Goal: Check status: Check status

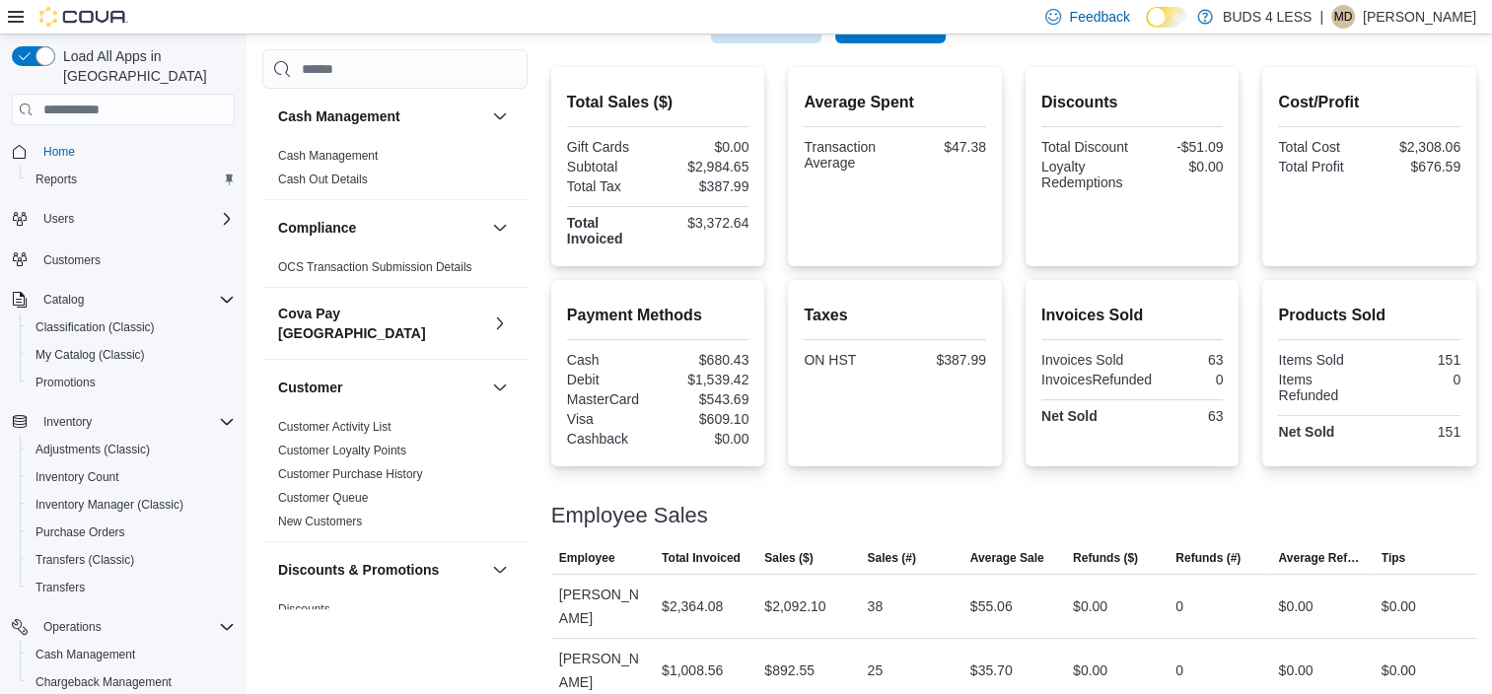
scroll to position [189, 0]
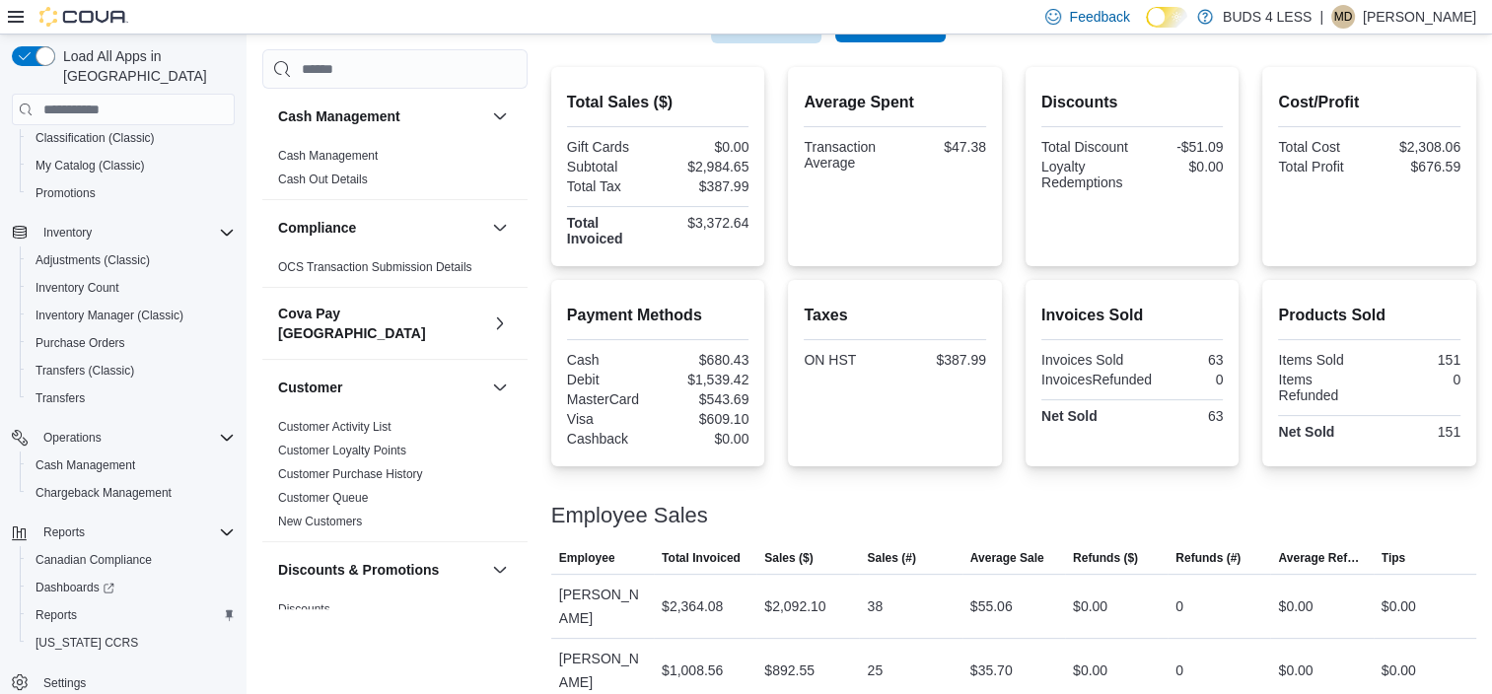
click at [887, 39] on span "Run Report" at bounding box center [890, 22] width 87 height 39
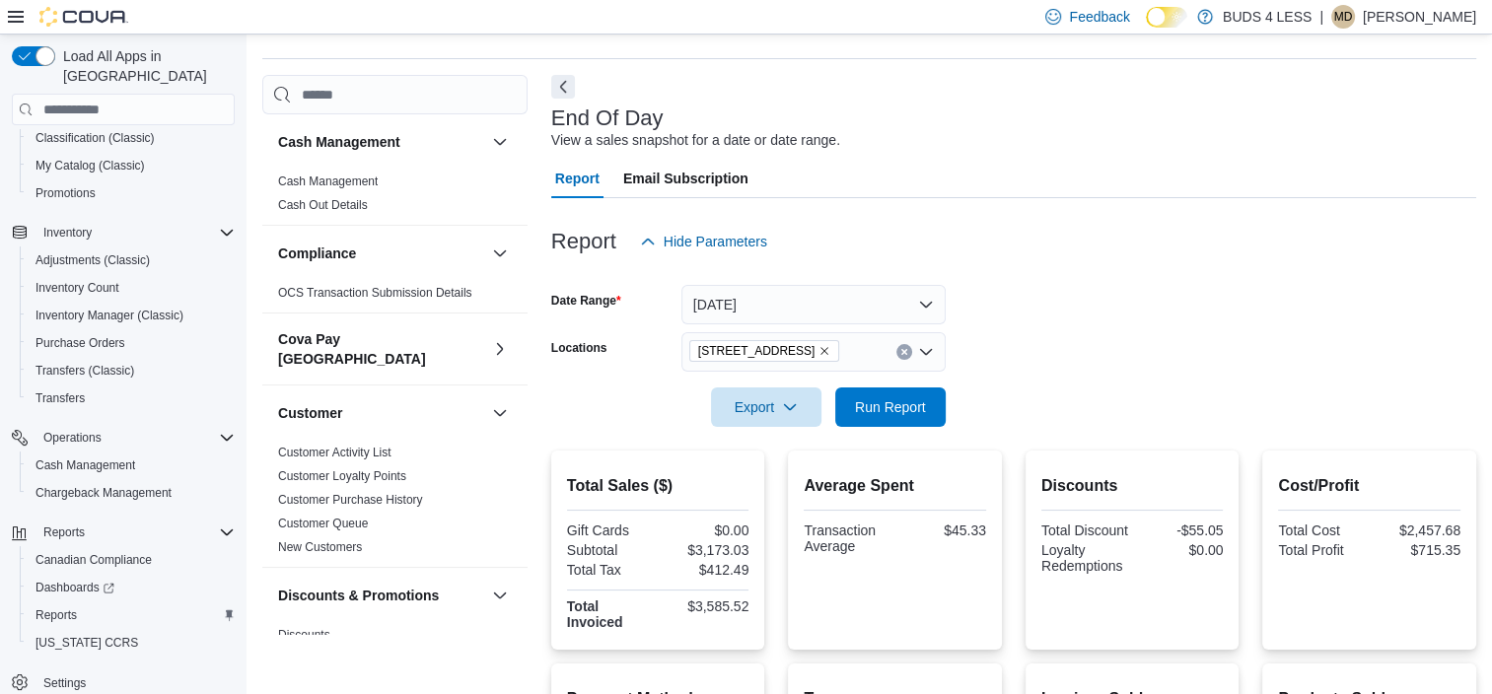
scroll to position [44, 0]
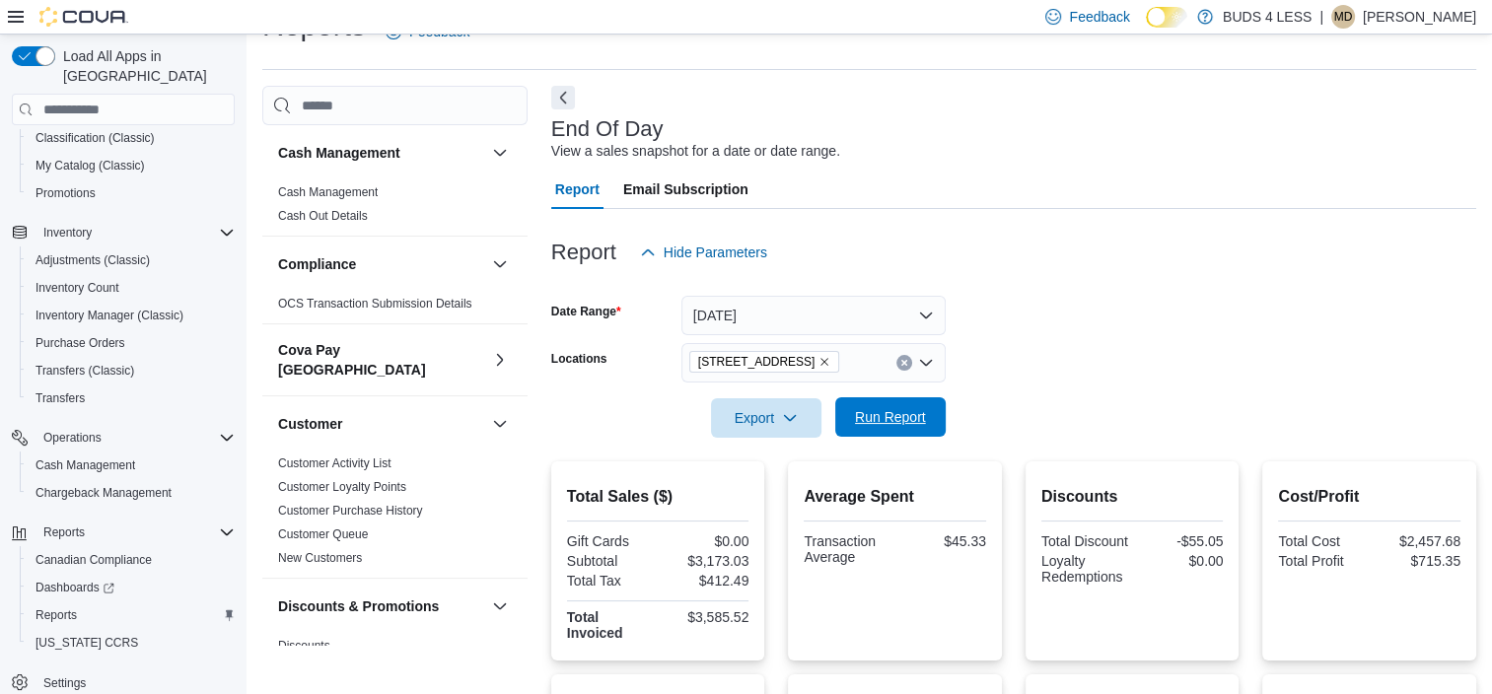
click at [897, 406] on span "Run Report" at bounding box center [890, 417] width 87 height 39
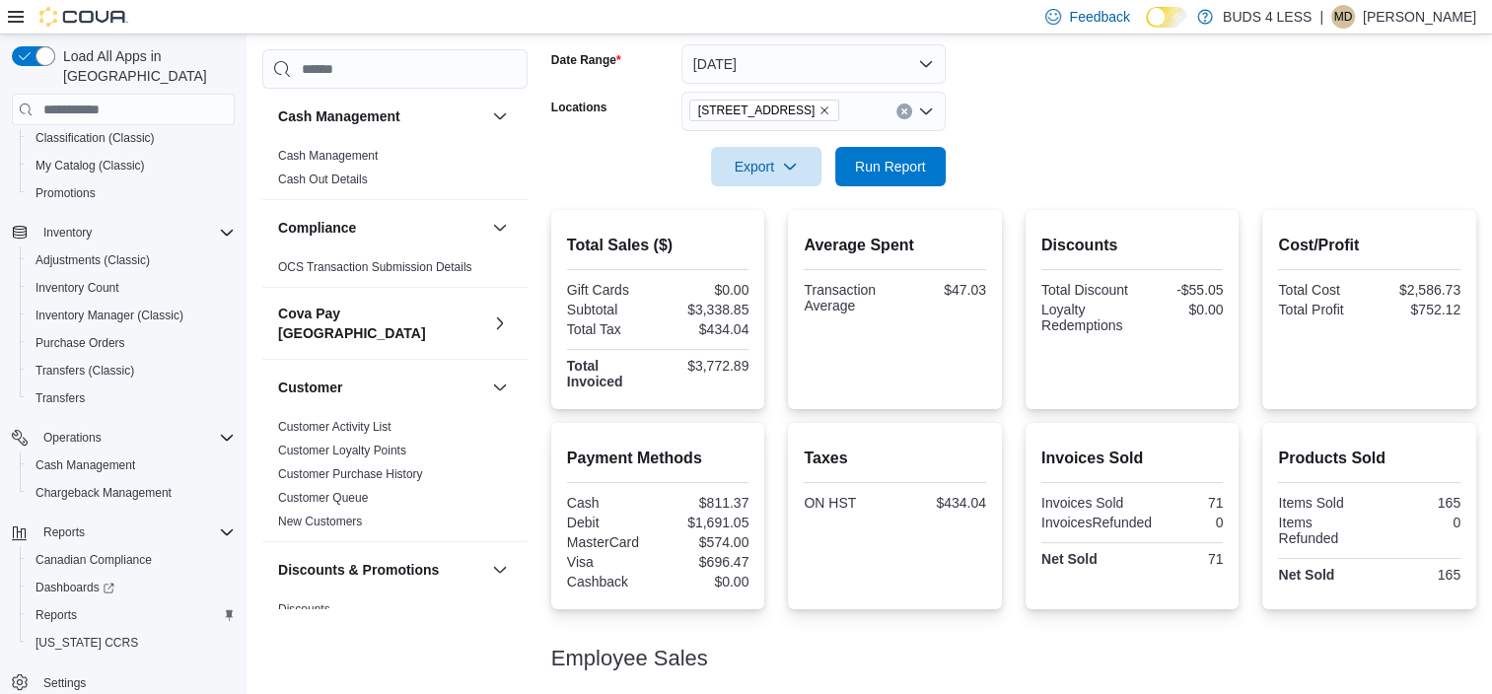
scroll to position [143, 0]
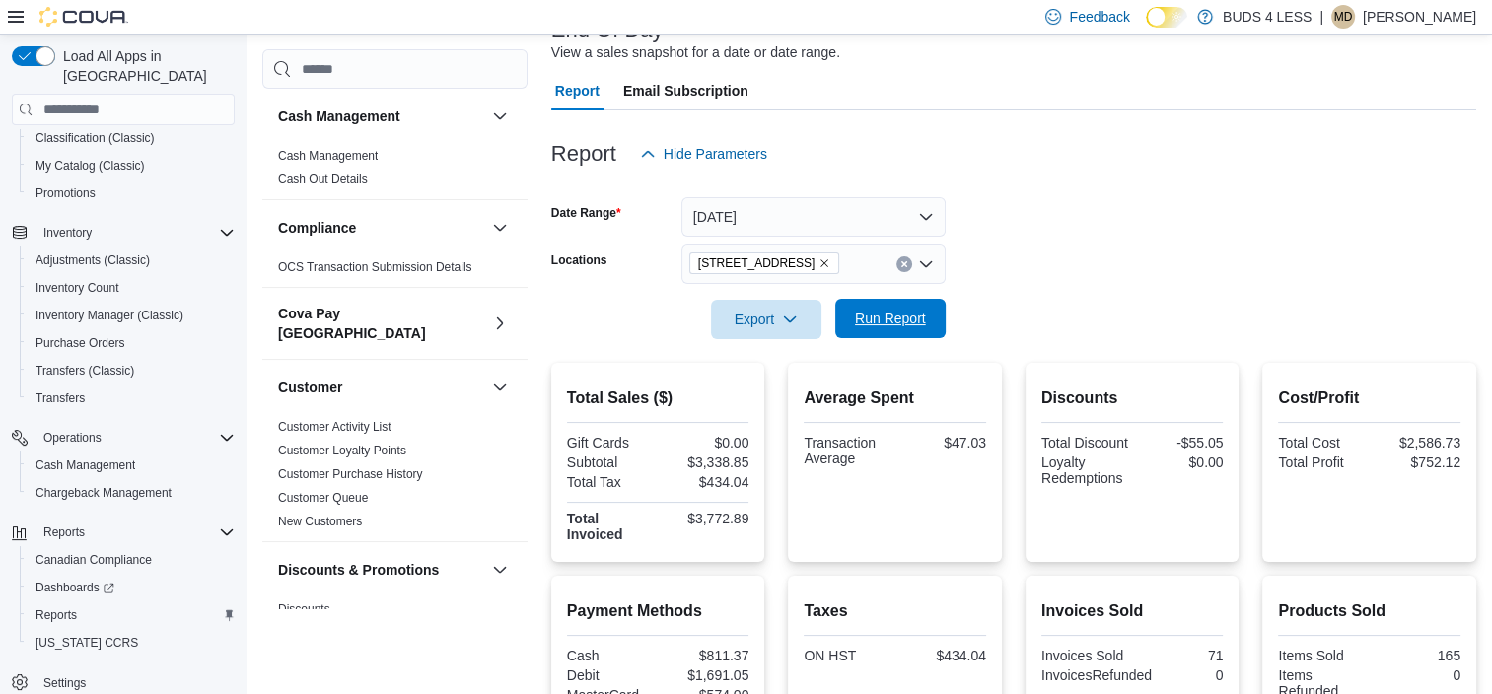
click at [910, 312] on span "Run Report" at bounding box center [890, 319] width 71 height 20
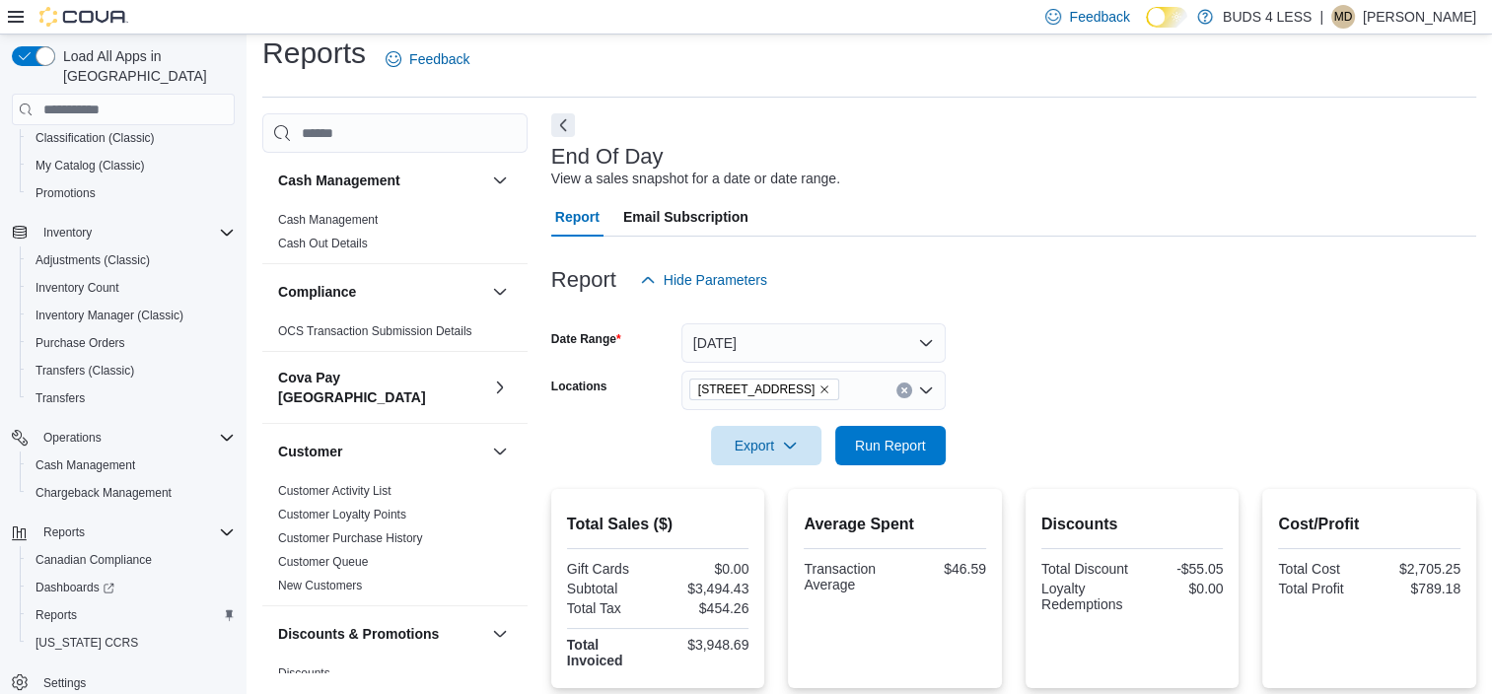
scroll to position [0, 0]
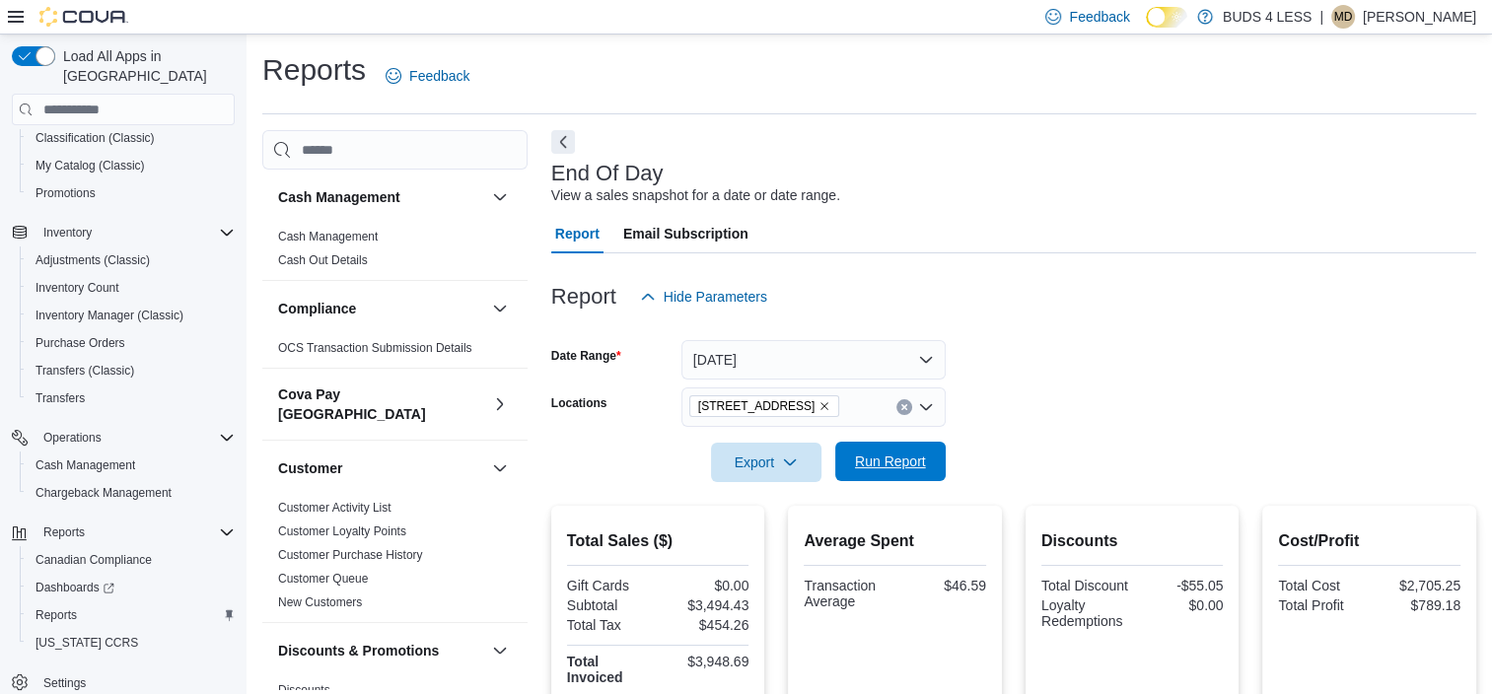
click at [900, 456] on span "Run Report" at bounding box center [890, 462] width 71 height 20
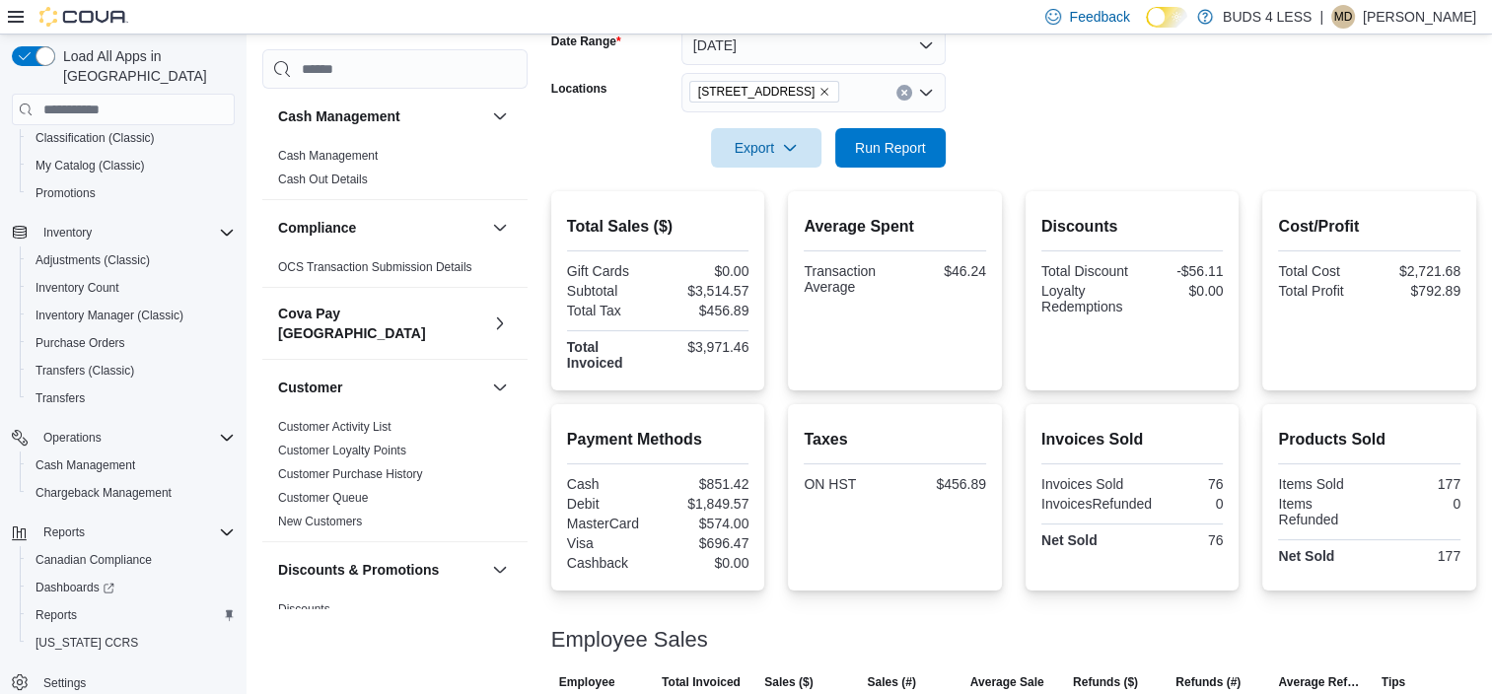
scroll to position [242, 0]
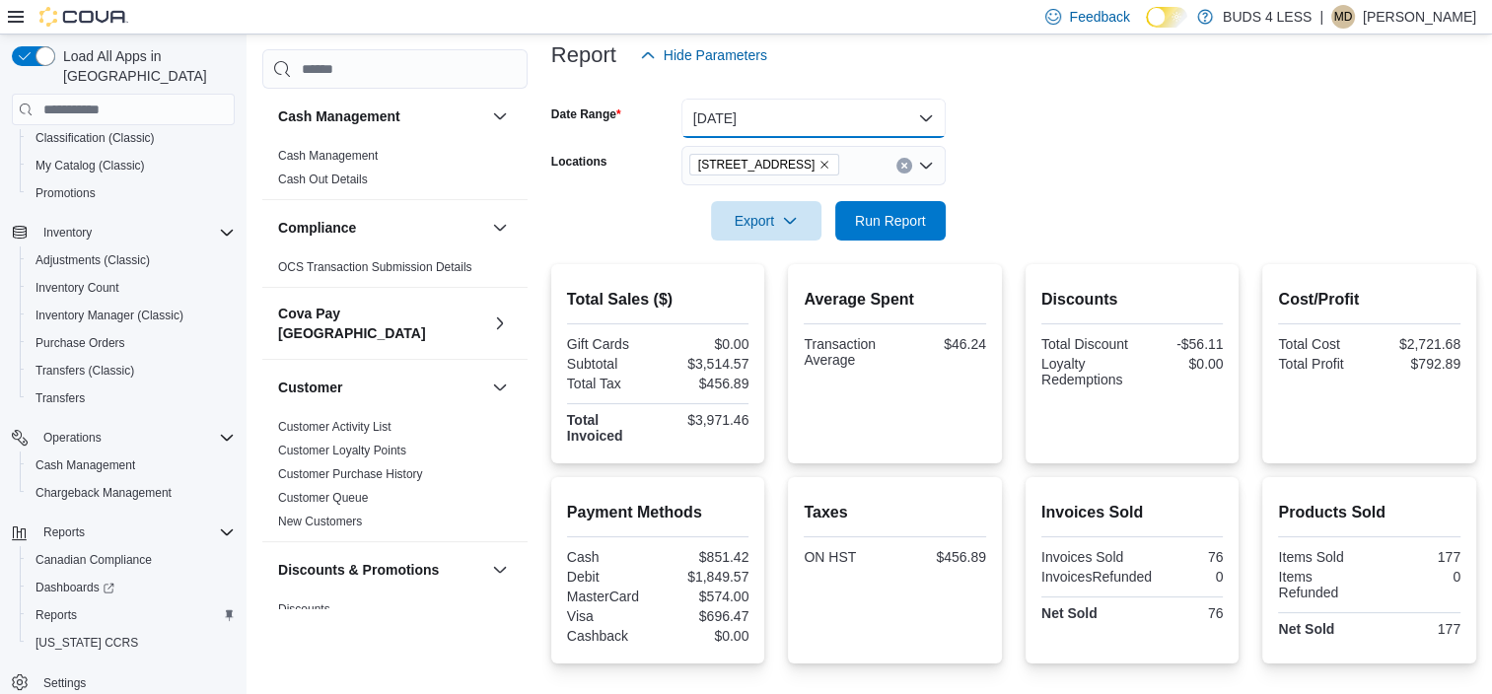
click at [845, 118] on button "[DATE]" at bounding box center [814, 118] width 264 height 39
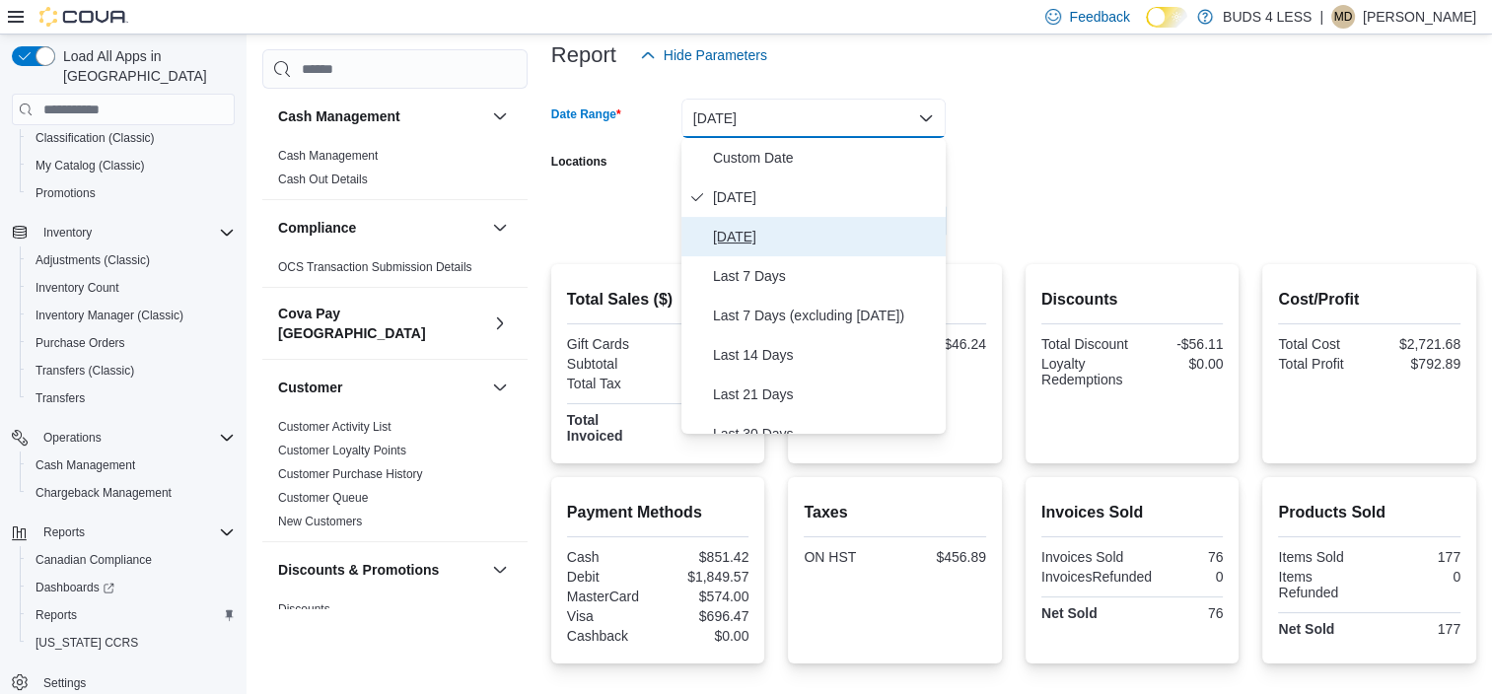
click at [754, 229] on span "[DATE]" at bounding box center [825, 237] width 225 height 24
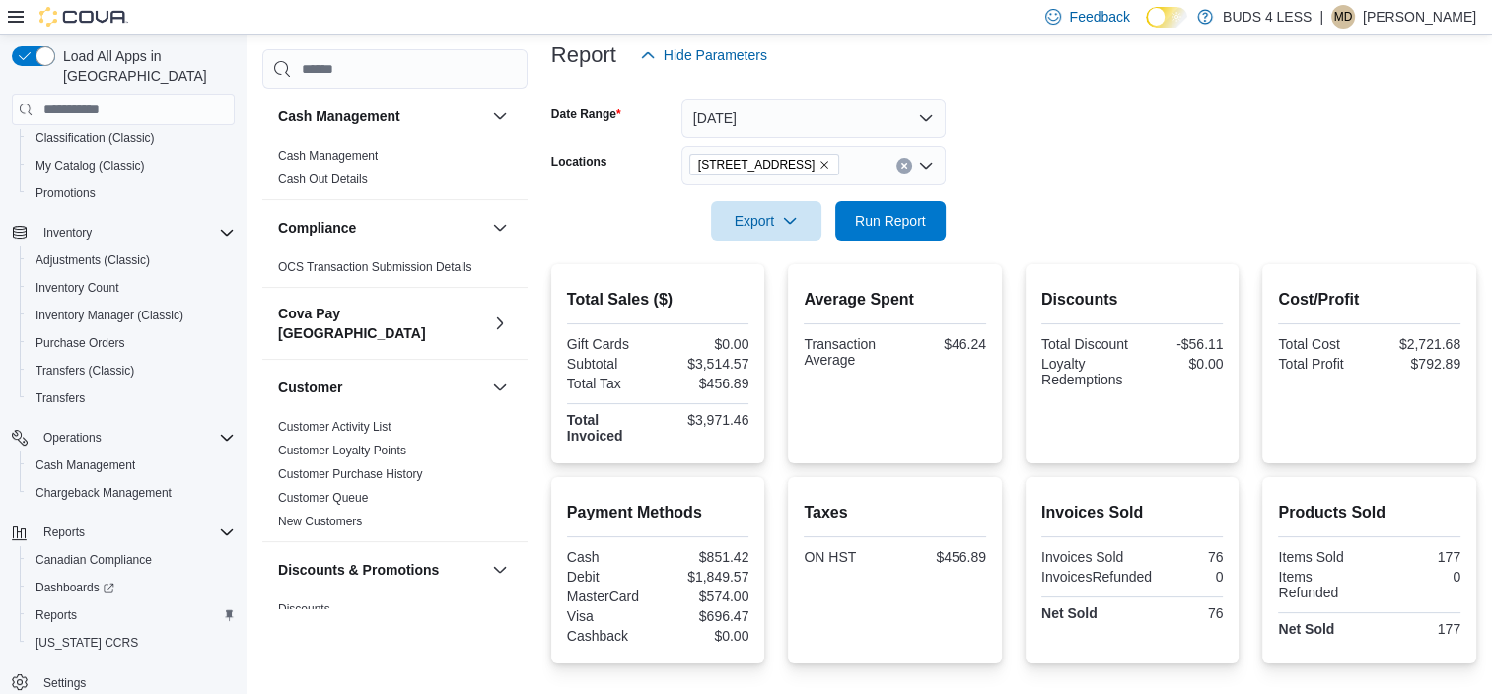
click at [1006, 209] on form "Date Range [DATE] Locations [STREET_ADDRESS] Export Run Report" at bounding box center [1013, 158] width 925 height 166
click at [904, 222] on span "Run Report" at bounding box center [890, 220] width 71 height 20
click at [830, 110] on button "[DATE]" at bounding box center [814, 118] width 264 height 39
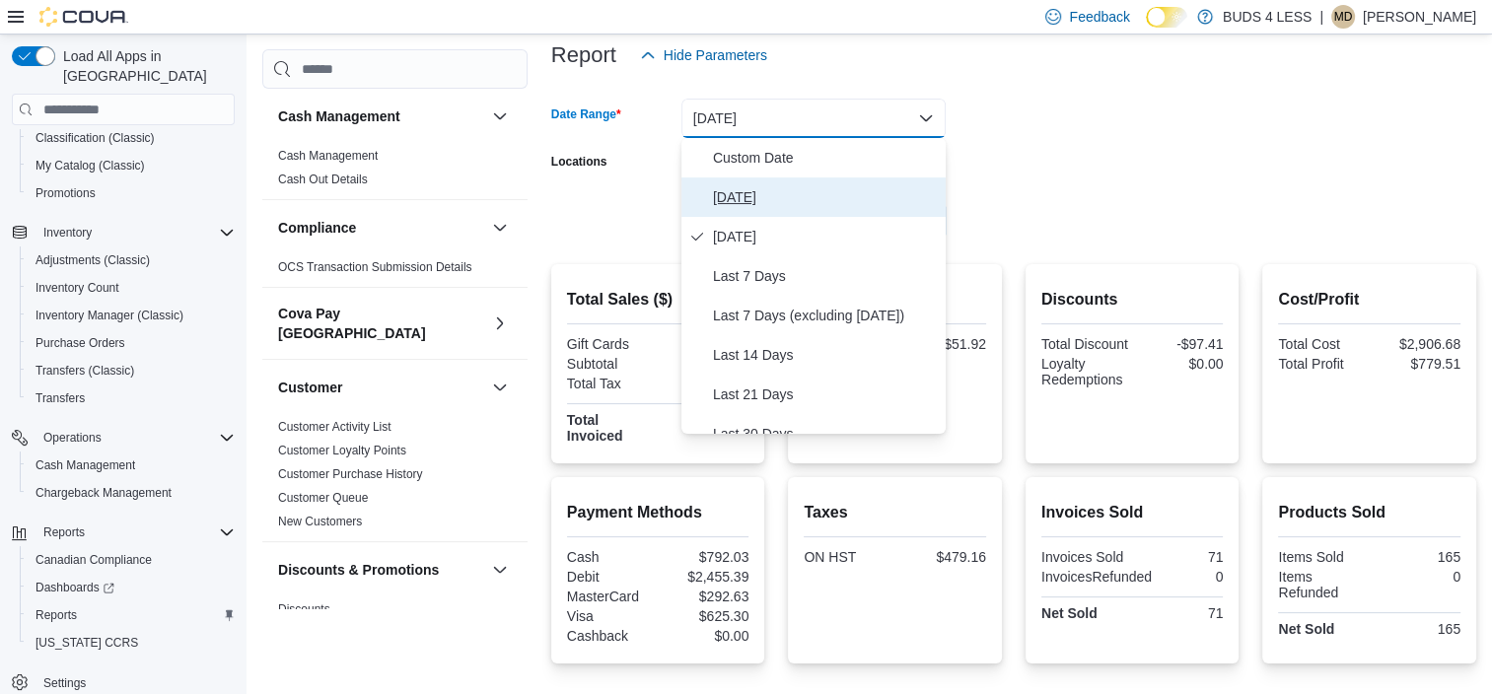
click at [742, 192] on span "[DATE]" at bounding box center [825, 197] width 225 height 24
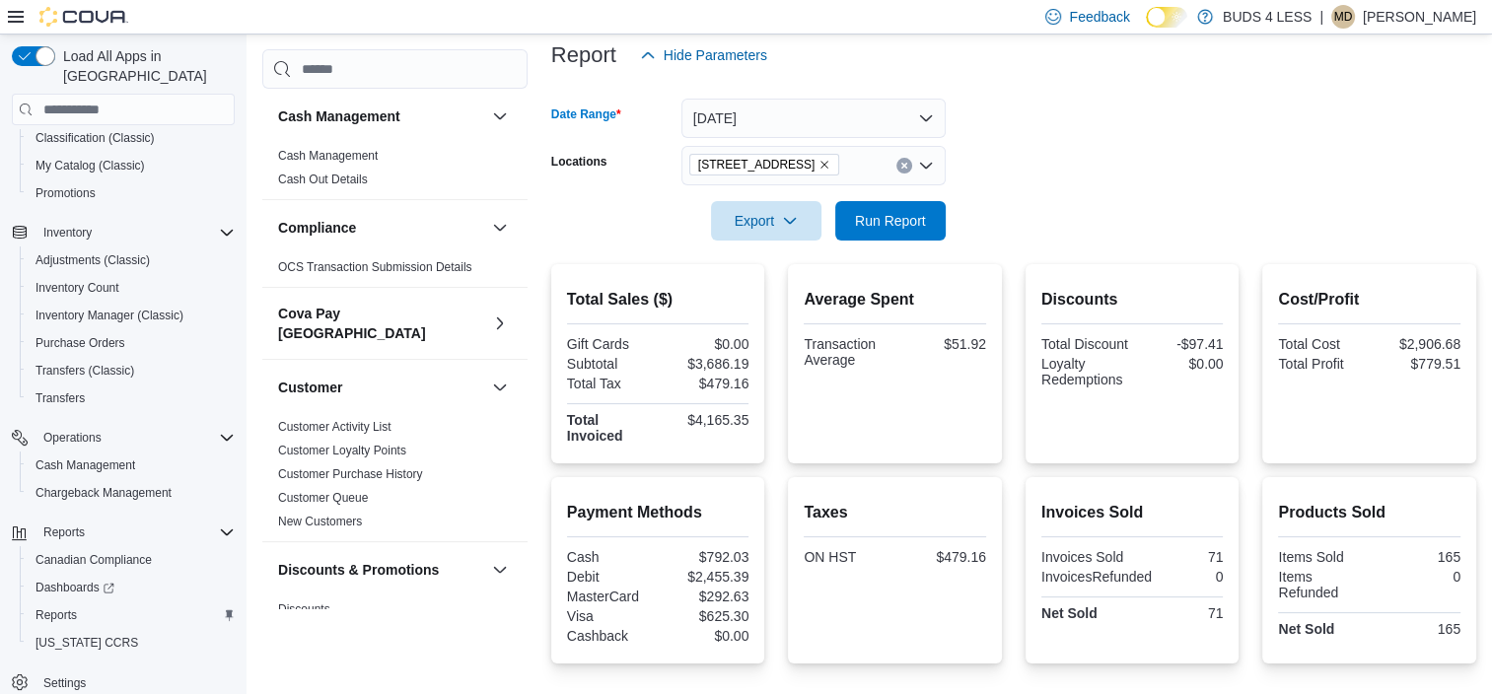
click at [1029, 197] on div at bounding box center [1013, 193] width 925 height 16
click at [952, 217] on form "Date Range [DATE] Locations [STREET_ADDRESS] Export Run Report" at bounding box center [1013, 158] width 925 height 166
click at [934, 217] on button "Run Report" at bounding box center [890, 219] width 110 height 39
click at [876, 213] on span "Run Report" at bounding box center [890, 220] width 71 height 20
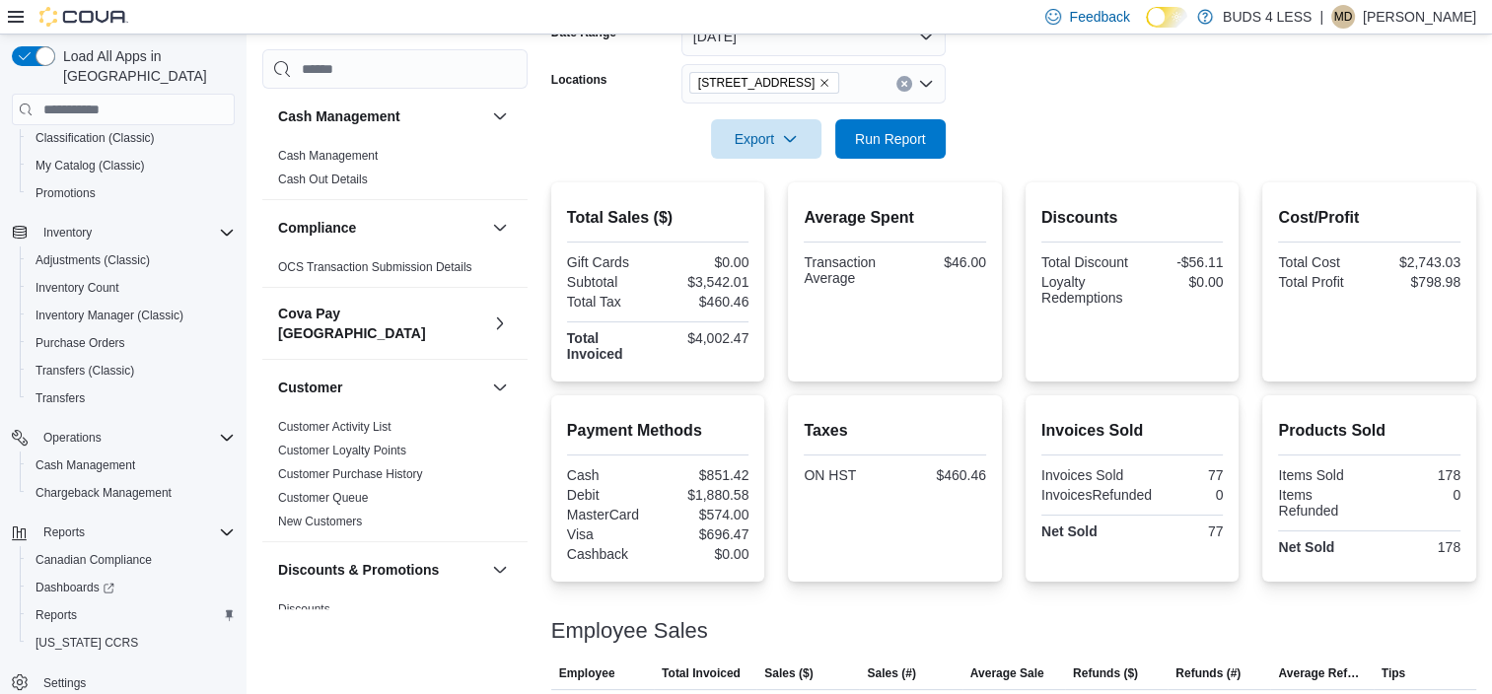
scroll to position [439, 0]
